Goal: Contribute content: Contribute content

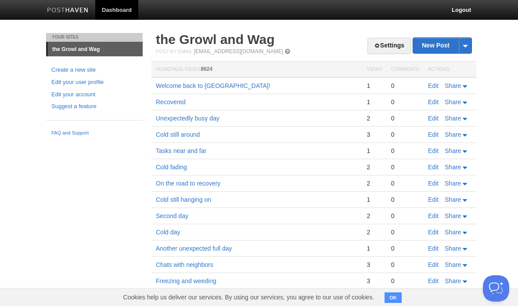
click at [230, 89] on link "Welcome back to Camp Burien!" at bounding box center [213, 85] width 115 height 7
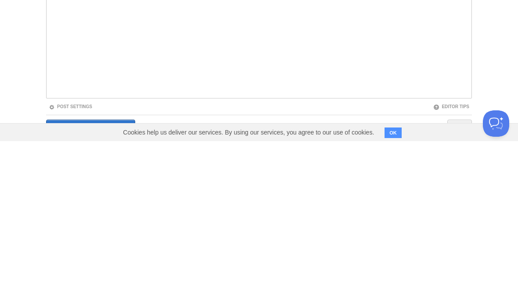
scroll to position [65, 0]
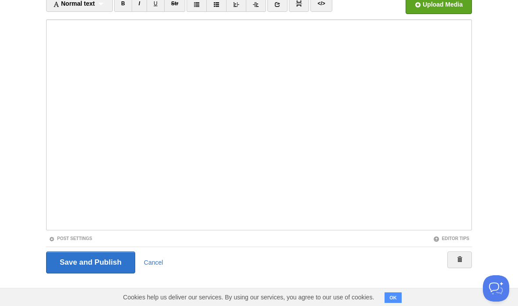
click at [101, 252] on input "Save and Publish" at bounding box center [90, 262] width 89 height 22
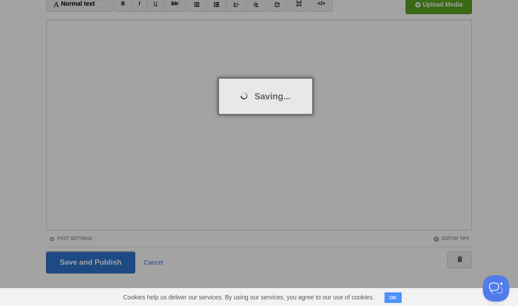
scroll to position [33, 0]
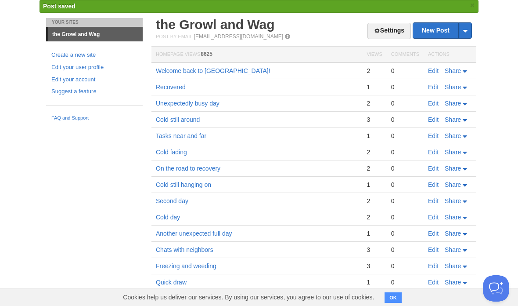
click at [434, 30] on link "New Post" at bounding box center [442, 30] width 58 height 15
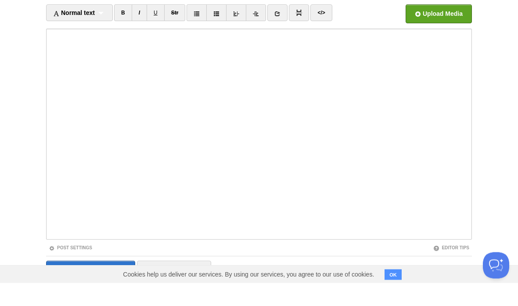
scroll to position [56, 0]
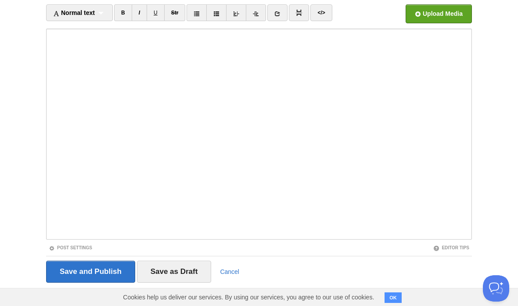
click at [109, 262] on input "Save and Publish" at bounding box center [90, 272] width 89 height 22
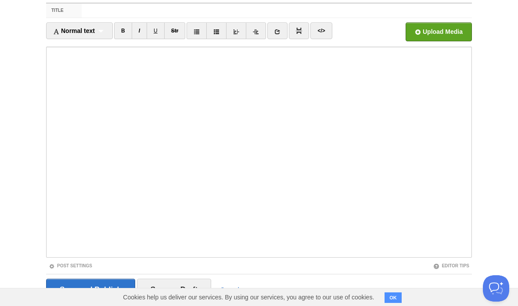
scroll to position [33, 0]
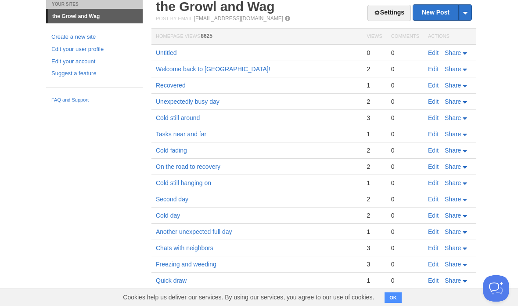
click at [433, 52] on link "Edit" at bounding box center [433, 52] width 11 height 7
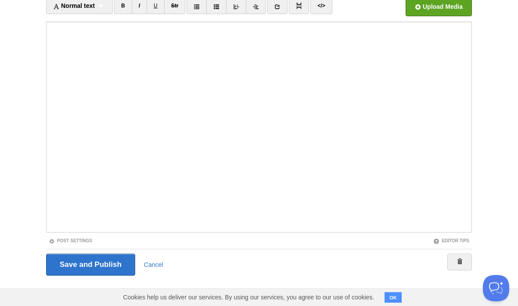
scroll to position [63, 0]
click at [465, 257] on link at bounding box center [460, 262] width 25 height 17
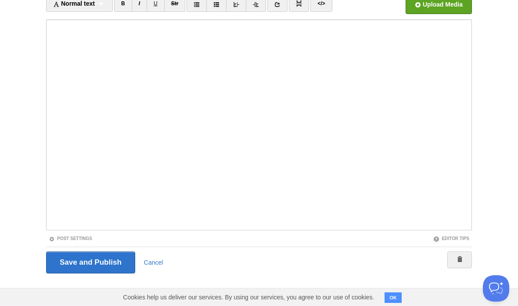
click at [464, 251] on link at bounding box center [460, 259] width 25 height 17
click at [485, 229] on body "Dashboard Logout Post saved × Post created × Your Sites the Growl and Wag Creat…" at bounding box center [259, 121] width 518 height 372
click at [478, 233] on div "Title Normal text Normal text Heading 1 Heading 2 Heading 3 B I U Str ×" at bounding box center [259, 136] width 439 height 339
click at [468, 235] on div "Editor Tips" at bounding box center [452, 238] width 36 height 7
click at [427, 237] on div "Editor Tips" at bounding box center [365, 238] width 213 height 7
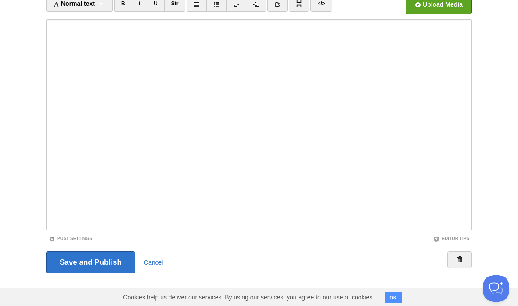
click at [426, 237] on div "Editor Tips" at bounding box center [365, 238] width 213 height 7
click at [108, 257] on input "Save and Publish" at bounding box center [90, 262] width 89 height 22
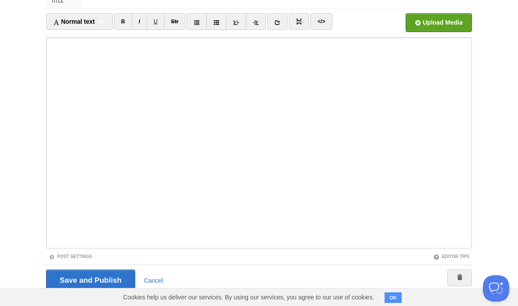
scroll to position [33, 0]
